Goal: Task Accomplishment & Management: Use online tool/utility

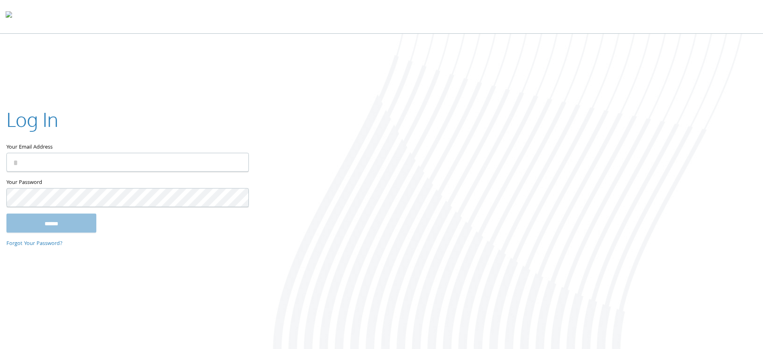
type input "**********"
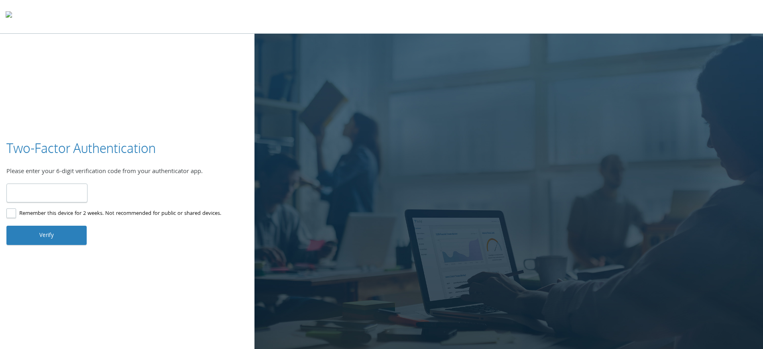
click at [22, 192] on input "number" at bounding box center [46, 192] width 81 height 19
type input "******"
